Goal: Task Accomplishment & Management: Manage account settings

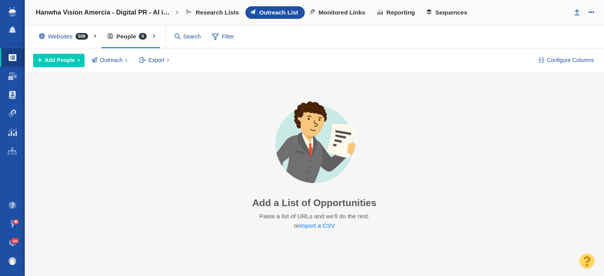
click at [15, 240] on span "24" at bounding box center [15, 241] width 8 height 6
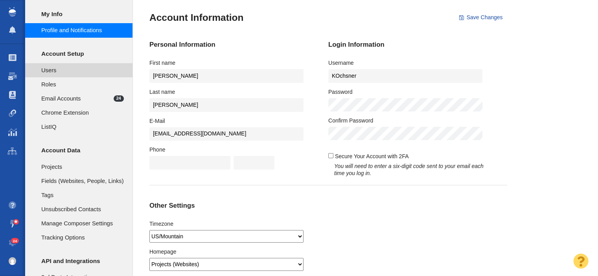
click at [65, 70] on span "Users" at bounding box center [82, 70] width 83 height 9
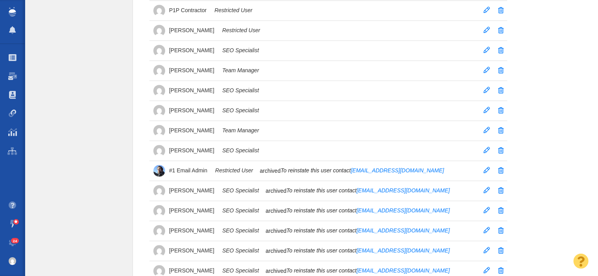
scroll to position [510, 0]
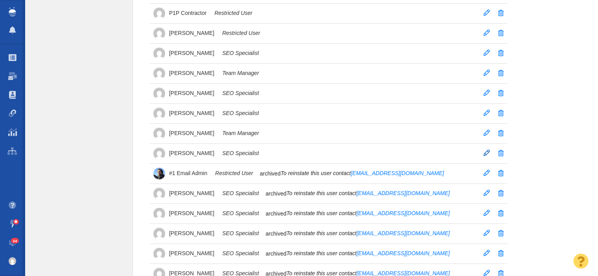
click at [487, 150] on span at bounding box center [486, 153] width 6 height 6
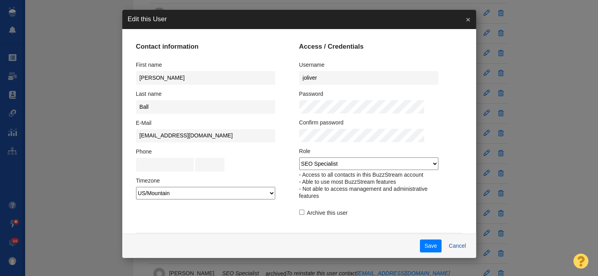
click at [460, 20] on link "×" at bounding box center [468, 19] width 16 height 19
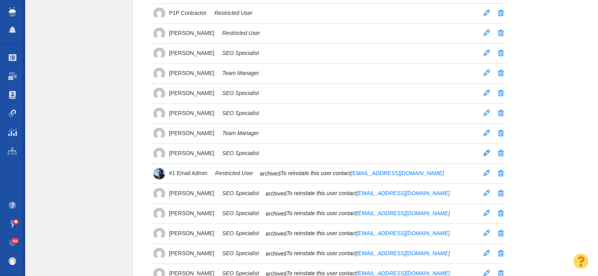
click at [185, 150] on span "Zach Ball" at bounding box center [191, 153] width 45 height 7
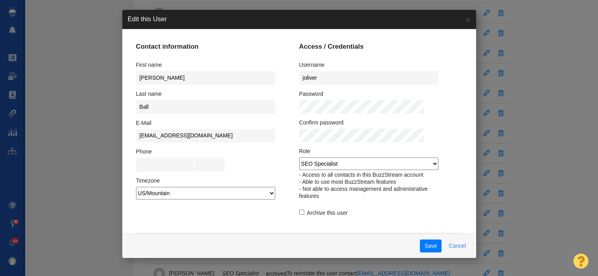
click at [448, 244] on button "Cancel" at bounding box center [457, 246] width 26 height 13
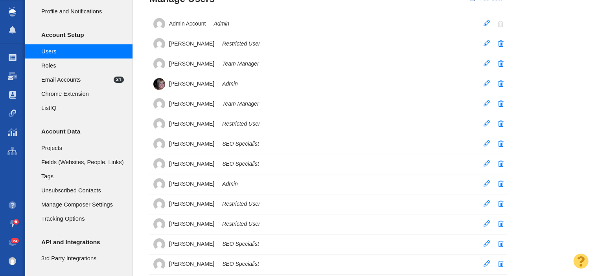
scroll to position [0, 0]
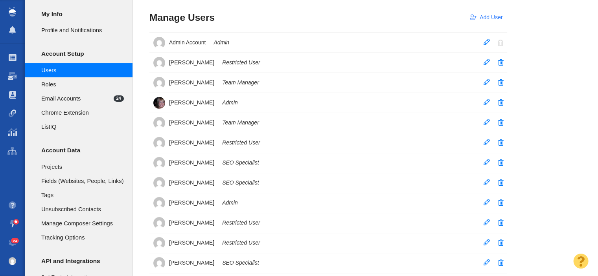
click at [482, 16] on link "Add User" at bounding box center [486, 17] width 42 height 13
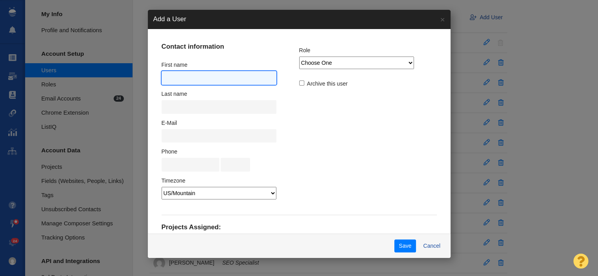
click at [224, 83] on input "text" at bounding box center [219, 78] width 115 height 14
type input "Zach"
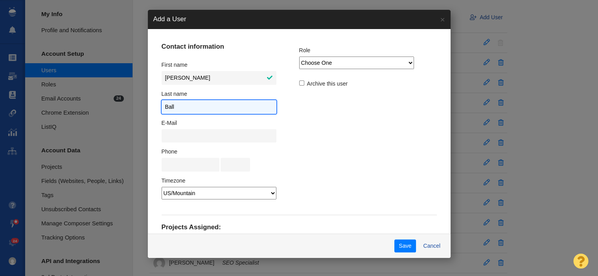
type input "Ball"
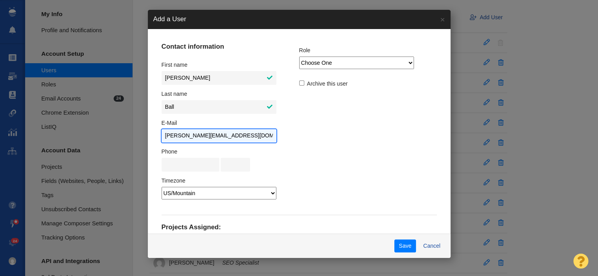
type input "Zach@pageonepower.com"
click at [327, 59] on select "Choose One Admin Team Manager SEO Specialist Restricted User ListIQ Collaborator" at bounding box center [356, 63] width 115 height 13
select select "0"
click at [299, 57] on select "Choose One Admin Team Manager SEO Specialist Restricted User ListIQ Collaborator" at bounding box center [356, 63] width 115 height 13
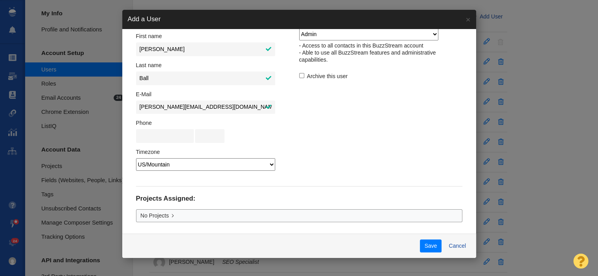
scroll to position [28, 0]
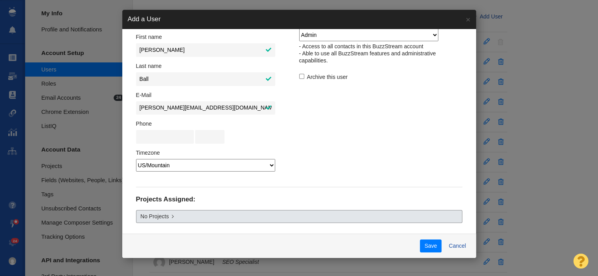
click at [244, 213] on link "No Projects" at bounding box center [299, 216] width 326 height 13
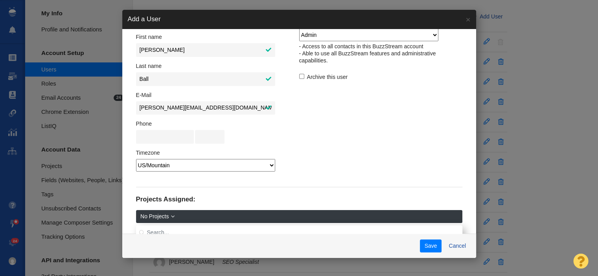
click at [244, 213] on link "No Projects" at bounding box center [299, 216] width 326 height 13
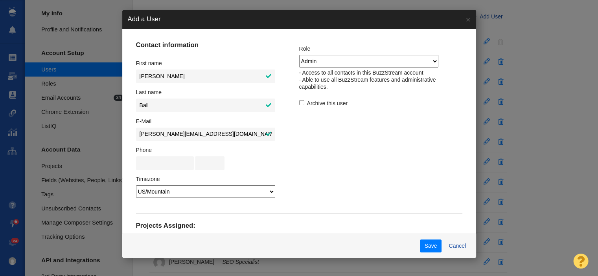
scroll to position [0, 0]
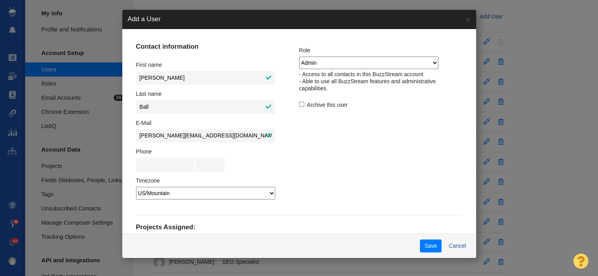
drag, startPoint x: 244, startPoint y: 213, endPoint x: 429, endPoint y: 114, distance: 210.3
click at [429, 114] on fieldset "Role Choose One Admin Team Manager SEO Specialist Restricted User ListIQ Collab…" at bounding box center [380, 126] width 163 height 167
drag, startPoint x: 429, startPoint y: 114, endPoint x: 422, endPoint y: 160, distance: 46.2
click at [422, 160] on fieldset "Role Choose One Admin Team Manager SEO Specialist Restricted User ListIQ Collab…" at bounding box center [380, 126] width 163 height 167
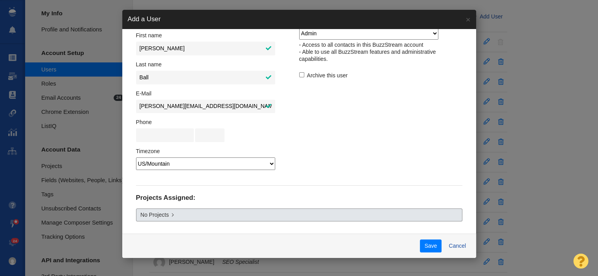
click at [415, 214] on link "No Projects" at bounding box center [299, 215] width 326 height 13
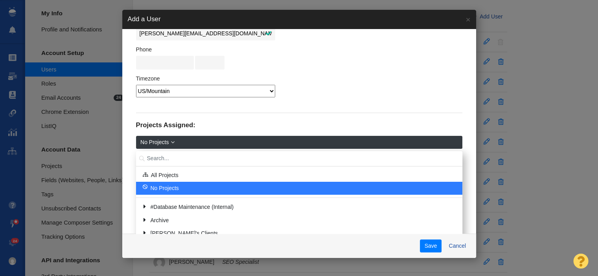
scroll to position [102, 0]
click at [337, 174] on link "All Projects" at bounding box center [294, 176] width 315 height 12
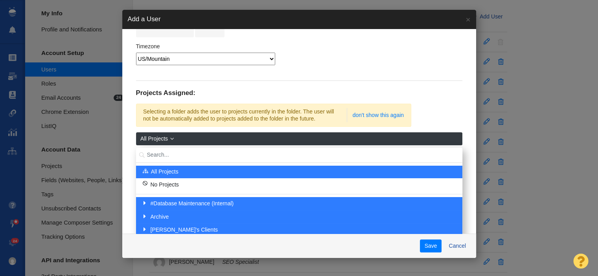
scroll to position [149, 0]
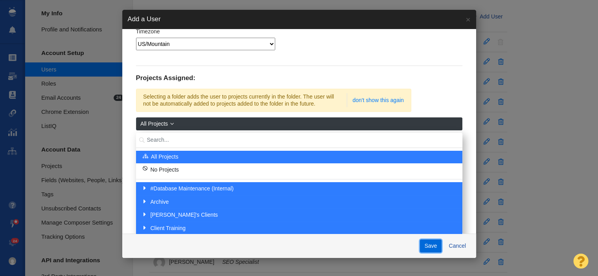
click at [420, 251] on button "Save" at bounding box center [431, 246] width 22 height 13
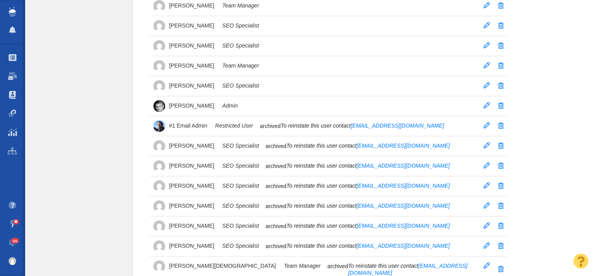
scroll to position [578, 0]
click at [378, 83] on td "Zach Ball SEO Specialist" at bounding box center [321, 85] width 344 height 20
click at [176, 82] on span "Zach Ball" at bounding box center [191, 85] width 45 height 7
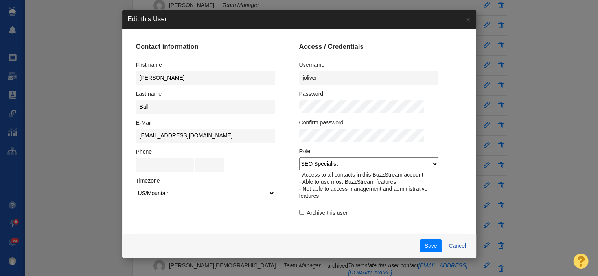
click at [299, 213] on input "Archive this user" at bounding box center [301, 212] width 5 height 5
checkbox input "true"
click at [420, 247] on button "Save" at bounding box center [431, 246] width 22 height 13
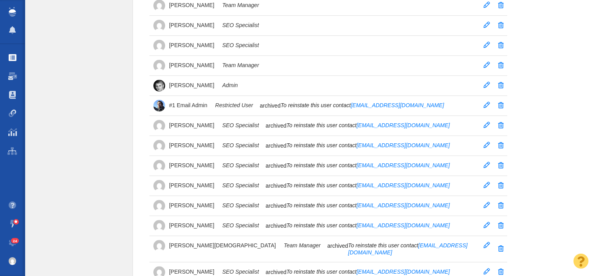
click at [8, 58] on link "Projects" at bounding box center [12, 57] width 25 height 19
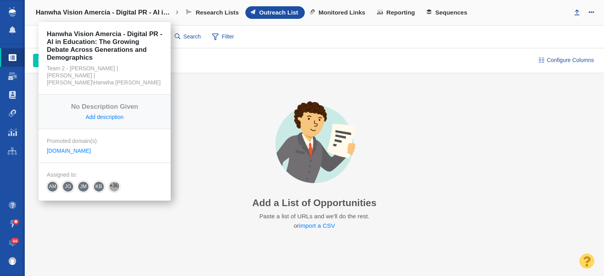
click at [124, 6] on link "Hanwha Vision Amercia - Digital PR - AI in Education: The Growing Debate Across…" at bounding box center [107, 12] width 154 height 19
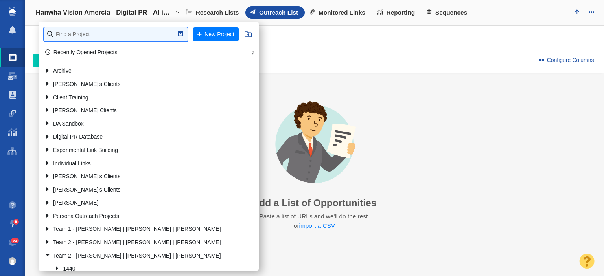
click at [110, 28] on input "text" at bounding box center [115, 35] width 143 height 14
type input "b"
type input "credit"
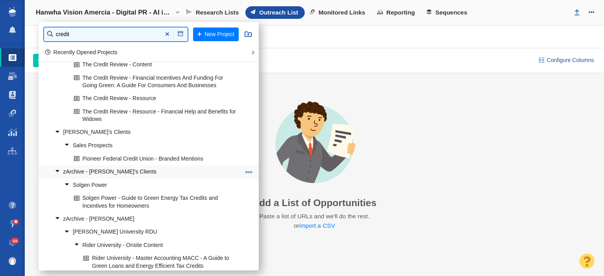
scroll to position [321, 0]
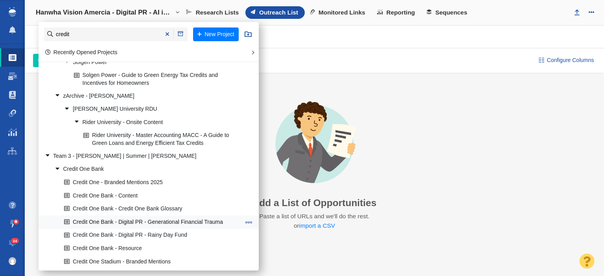
click at [119, 222] on link "Credit One Bank - Digital PR - Generational Financial Trauma" at bounding box center [152, 222] width 180 height 12
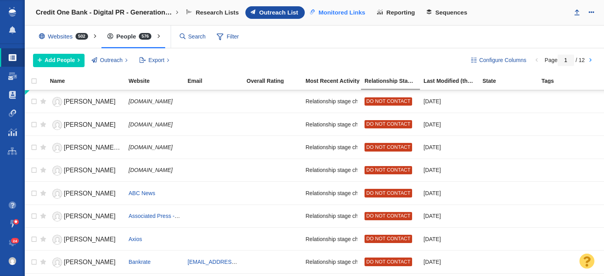
click at [341, 6] on link "Monitored Links" at bounding box center [338, 12] width 67 height 13
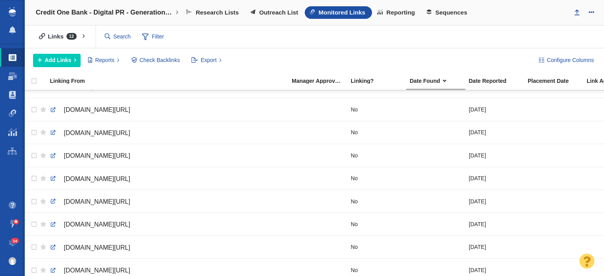
scroll to position [37, 0]
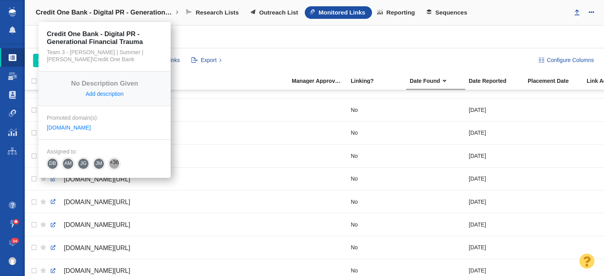
click at [115, 15] on h4 "Credit One Bank - Digital PR - Generational Financial Trauma" at bounding box center [105, 13] width 138 height 8
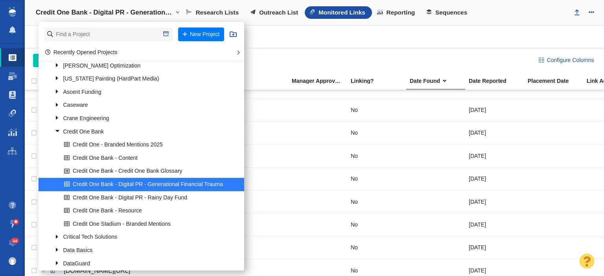
scroll to position [322, 0]
click at [15, 112] on span at bounding box center [13, 114] width 8 height 8
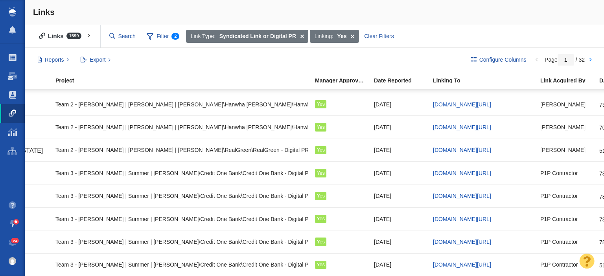
scroll to position [0, 166]
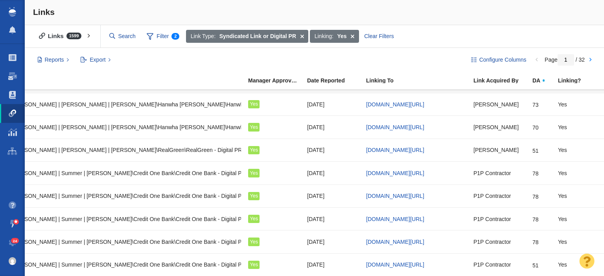
drag, startPoint x: 155, startPoint y: 35, endPoint x: 299, endPoint y: 7, distance: 146.9
click at [299, 7] on div "Links" at bounding box center [314, 12] width 579 height 25
